Goal: Task Accomplishment & Management: Use online tool/utility

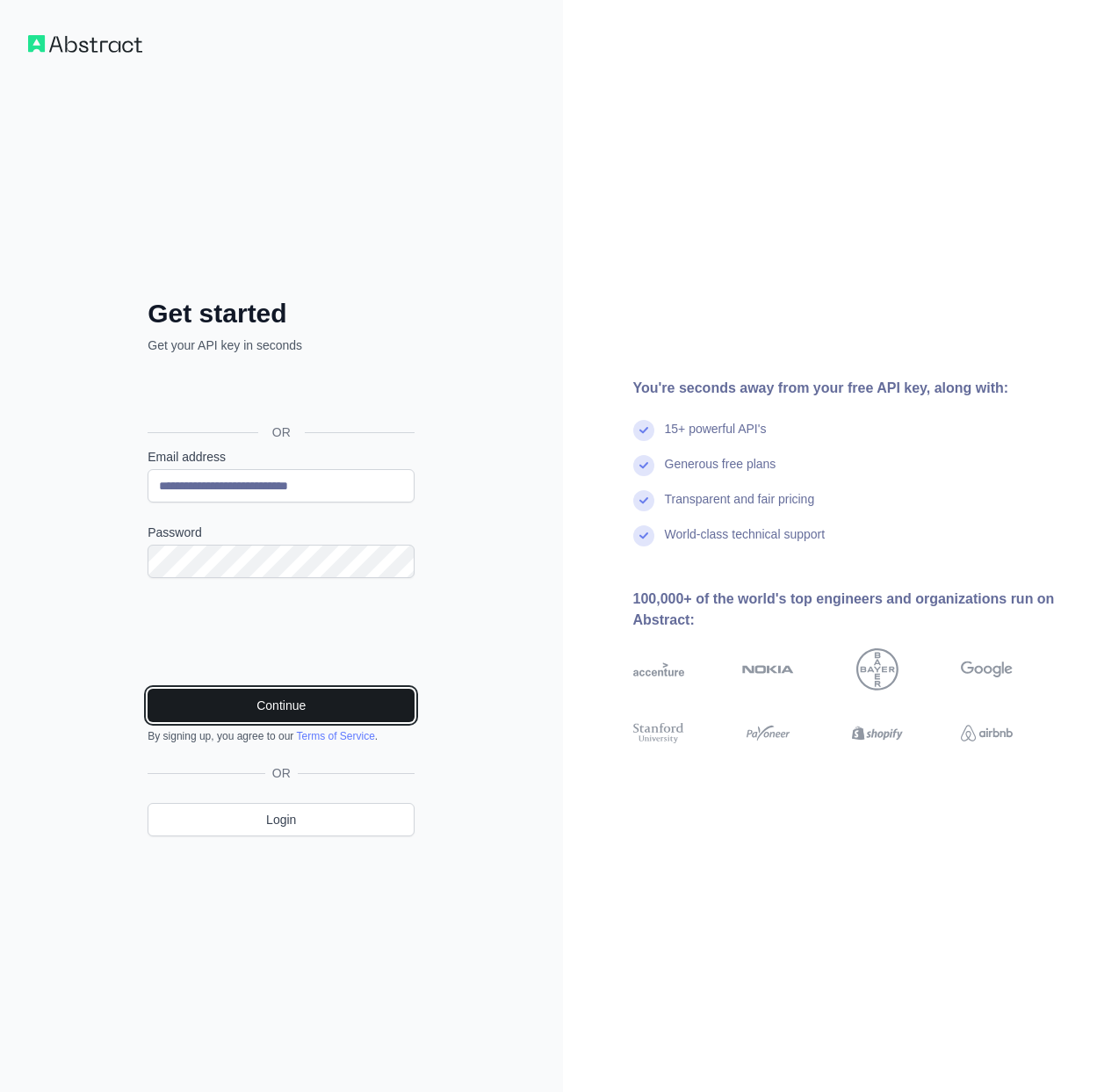
click at [331, 713] on button "Continue" at bounding box center [281, 705] width 267 height 33
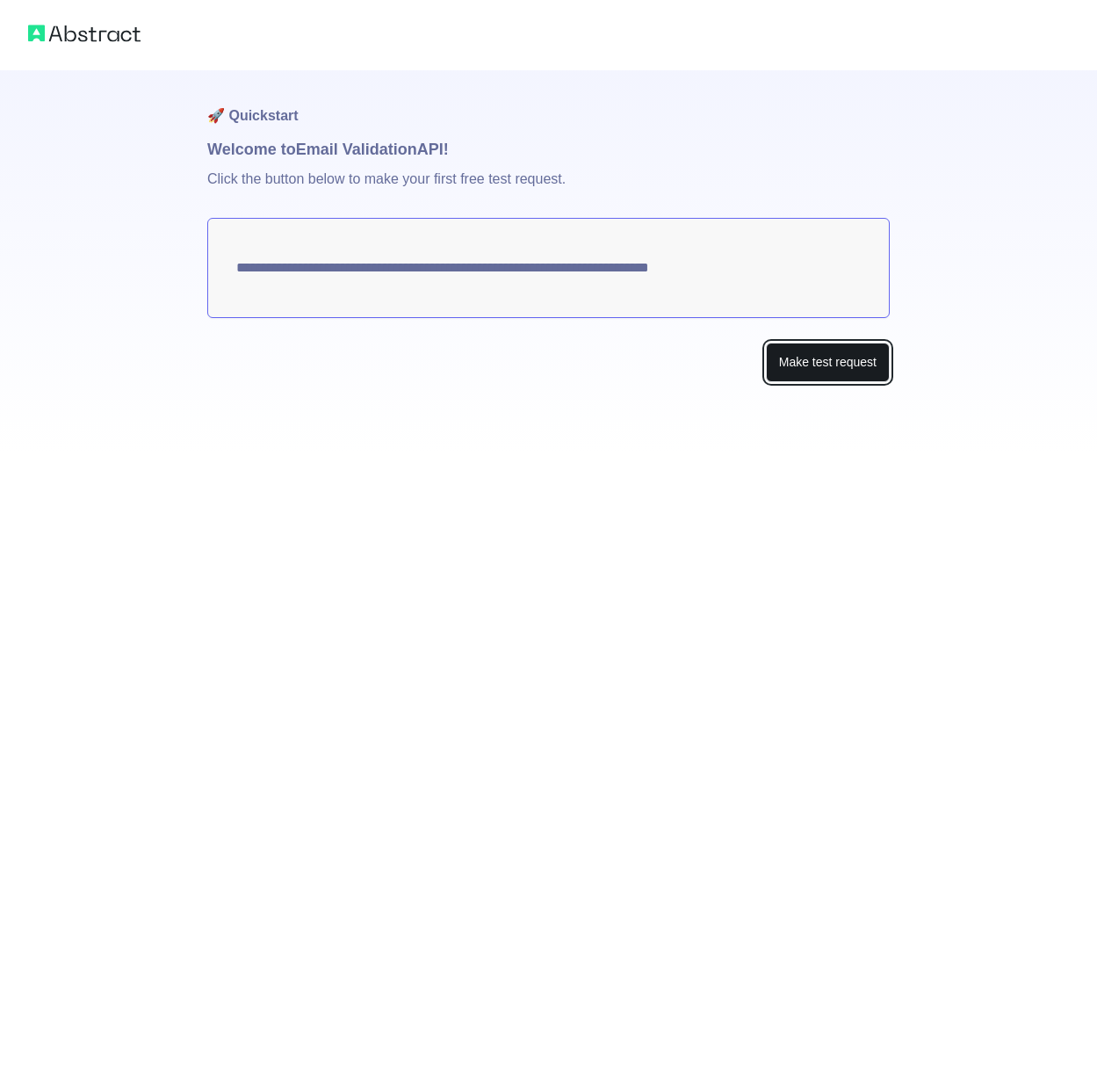
click at [868, 364] on button "Make test request" at bounding box center [828, 362] width 124 height 39
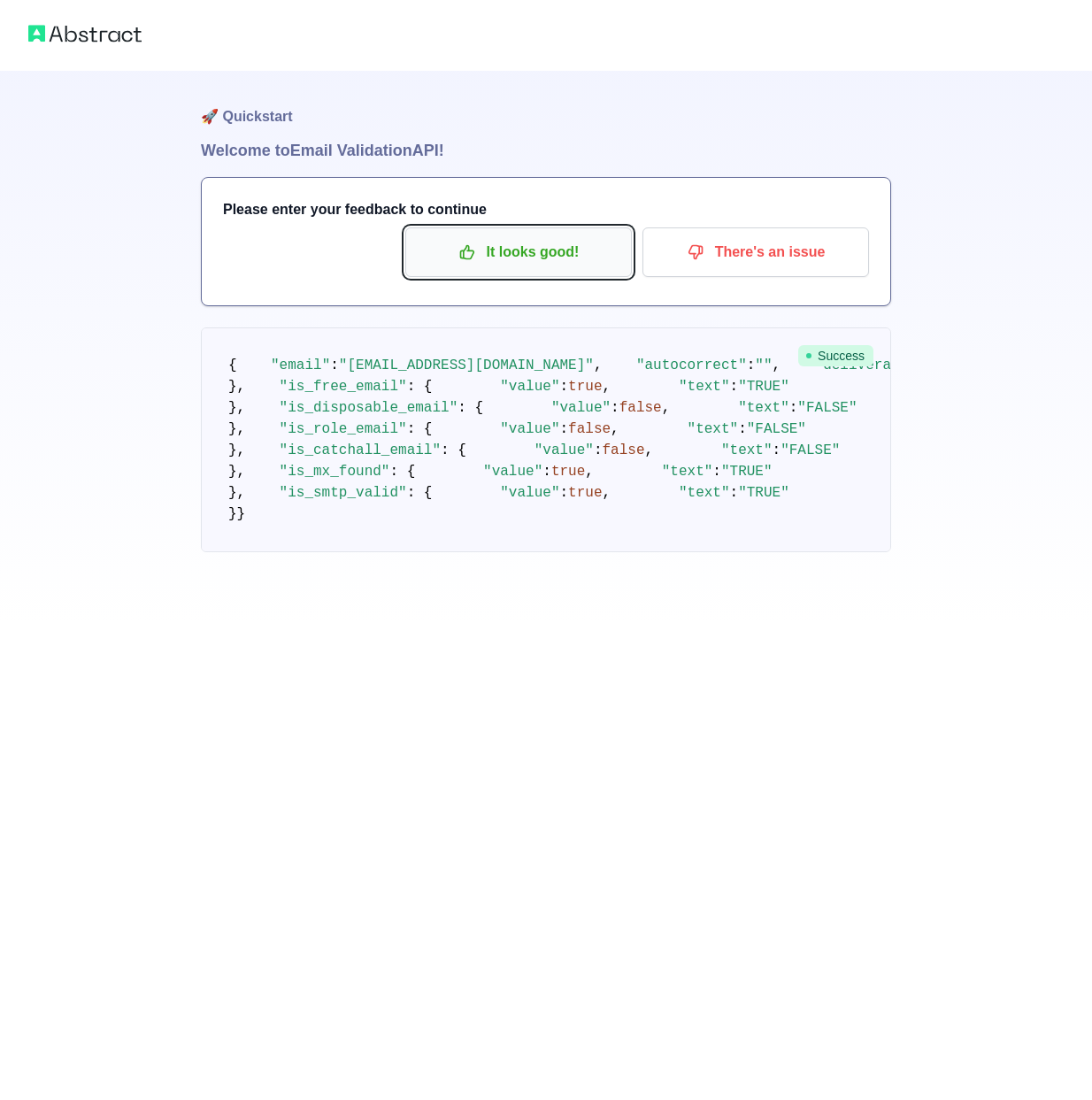
click at [572, 251] on p "It looks good!" at bounding box center [518, 252] width 200 height 31
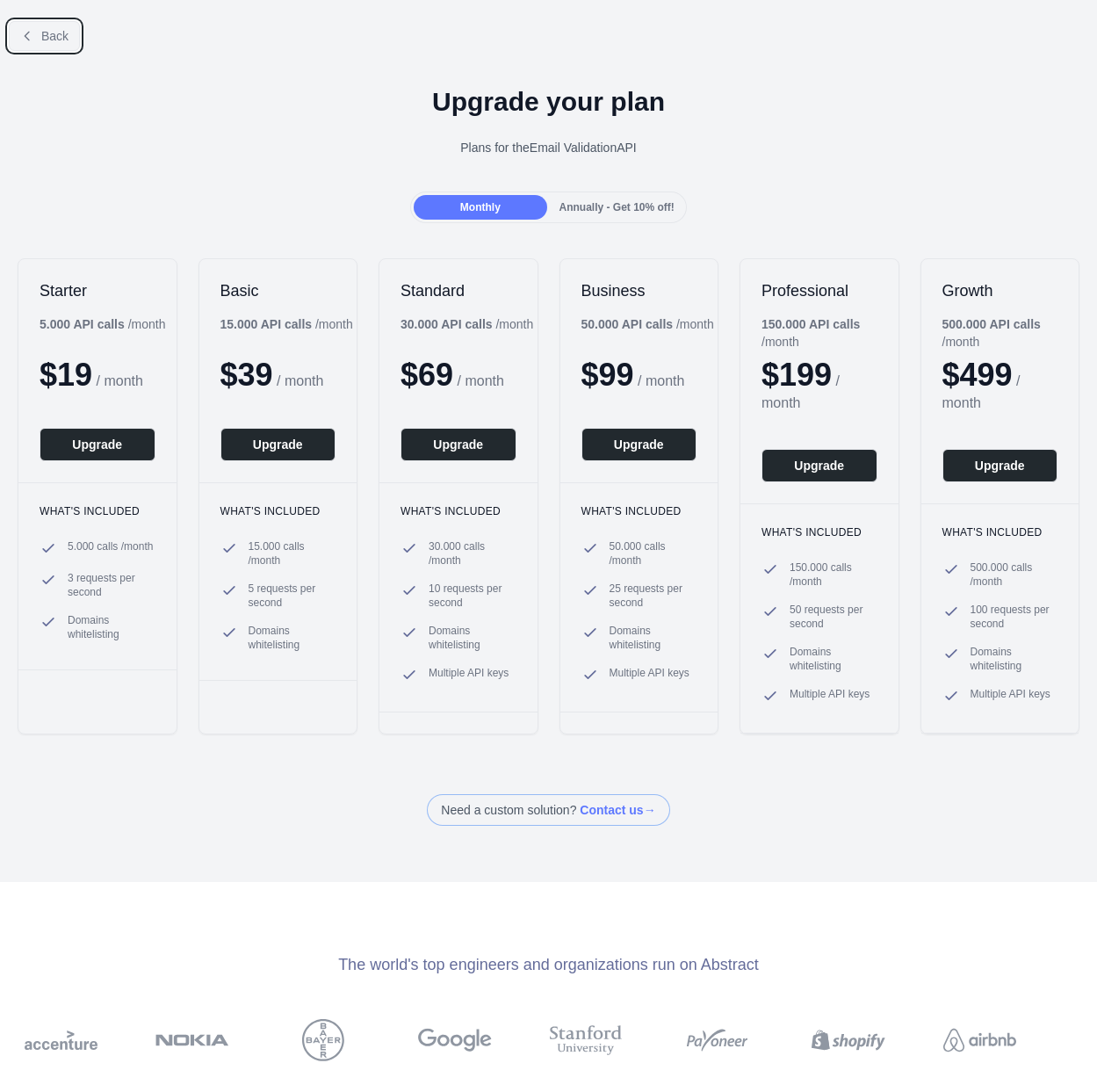
click at [50, 39] on span "Back" at bounding box center [55, 36] width 28 height 14
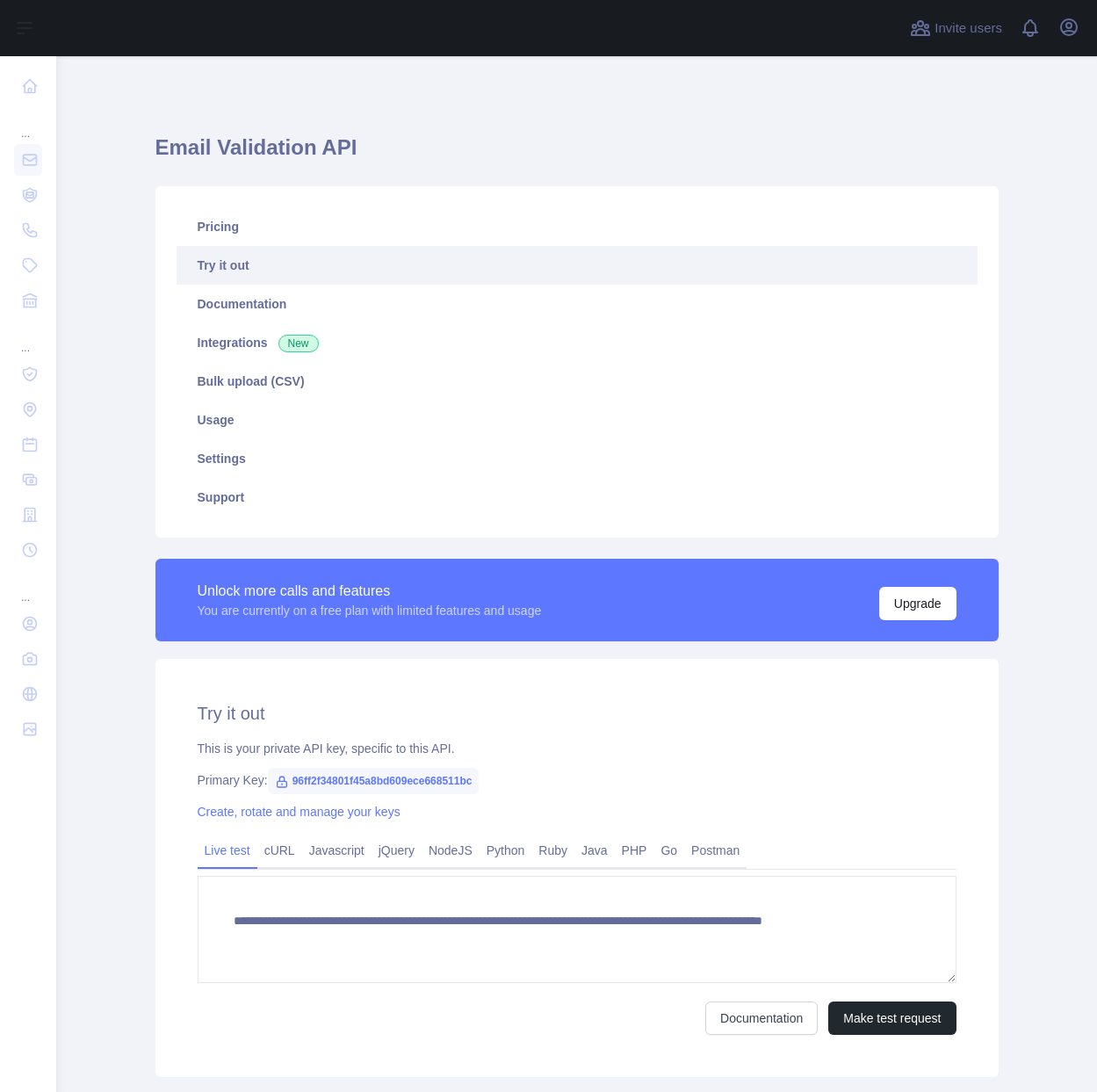
click at [428, 775] on span "96ff2f34801f45a8bd609ece668511bc" at bounding box center [374, 781] width 211 height 27
copy span "96ff2f34801f45a8bd609ece668511bc"
click at [312, 29] on div at bounding box center [477, 28] width 815 height 56
